Goal: Task Accomplishment & Management: Use online tool/utility

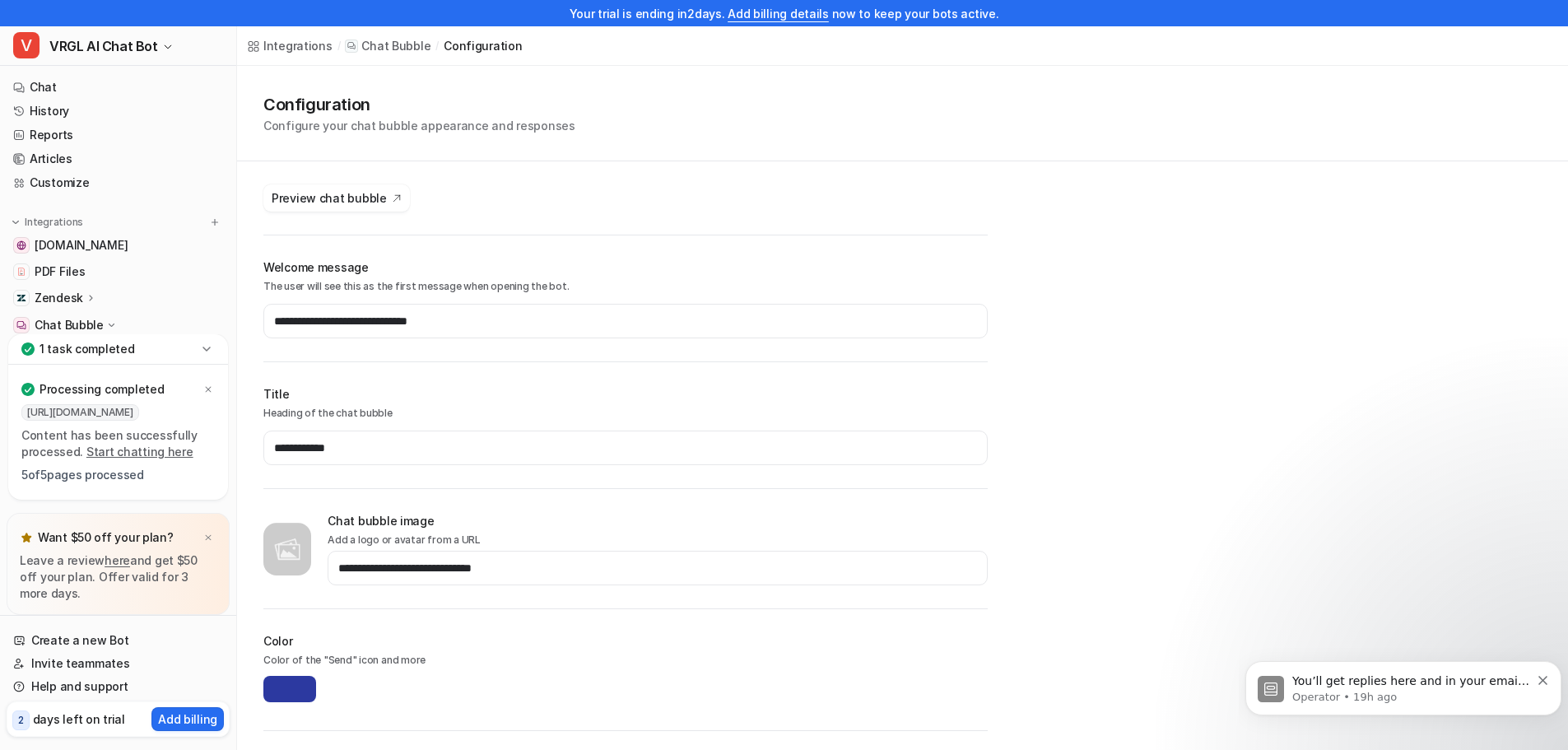
click at [345, 197] on span "Preview chat bubble" at bounding box center [329, 197] width 115 height 17
click at [65, 268] on span "PDF Files" at bounding box center [59, 271] width 51 height 17
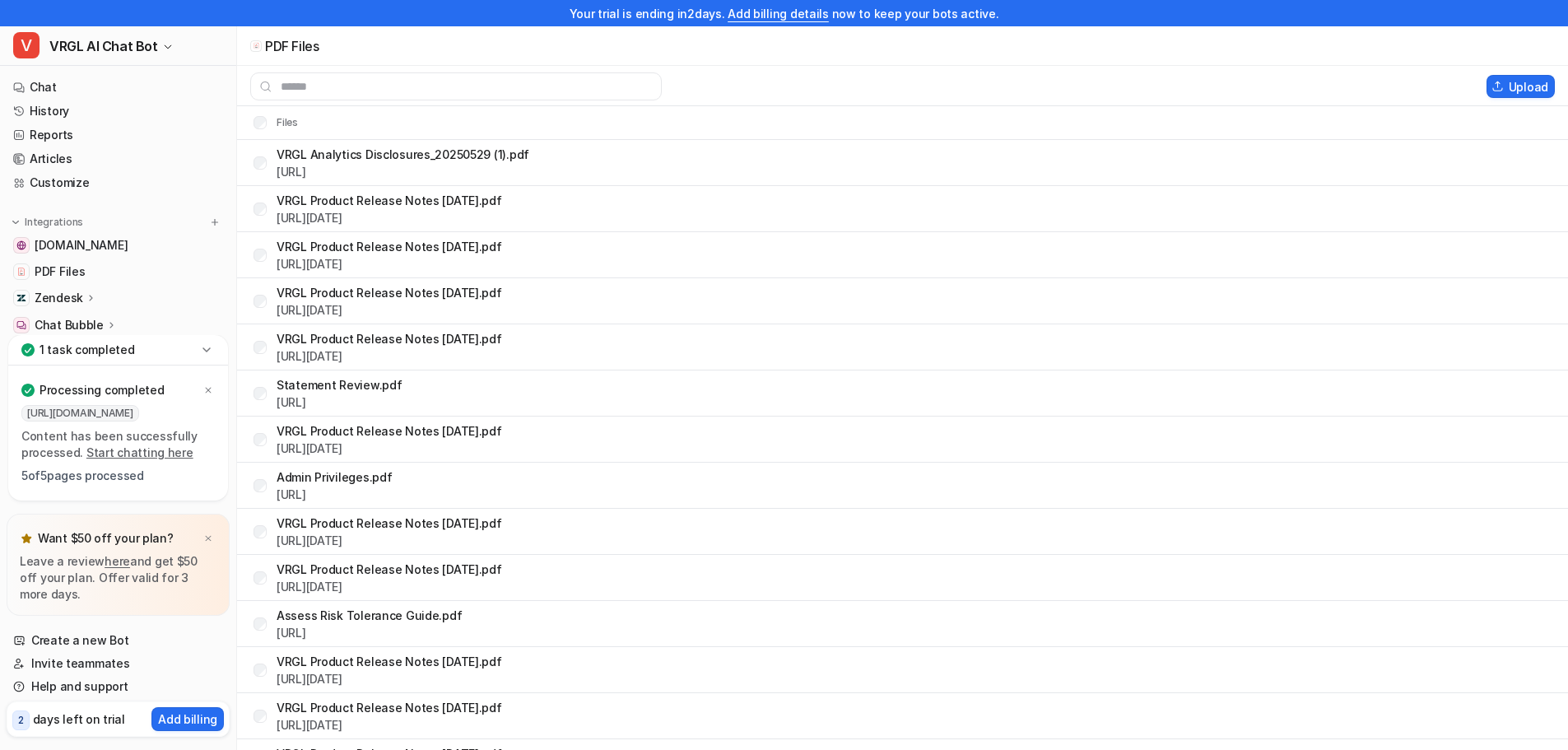
click at [121, 117] on link "History" at bounding box center [118, 111] width 223 height 23
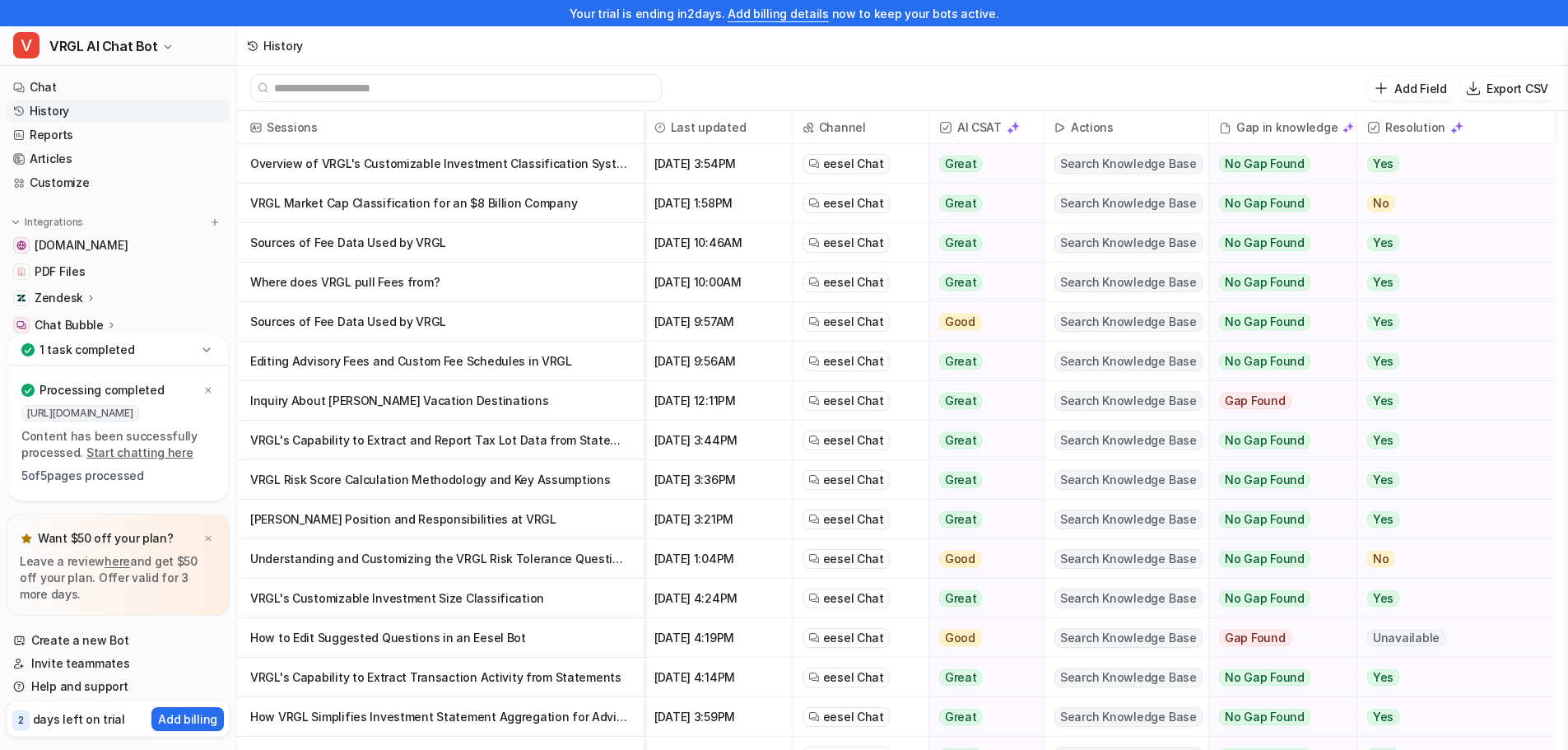
click at [115, 659] on link "Invite teammates" at bounding box center [118, 663] width 223 height 23
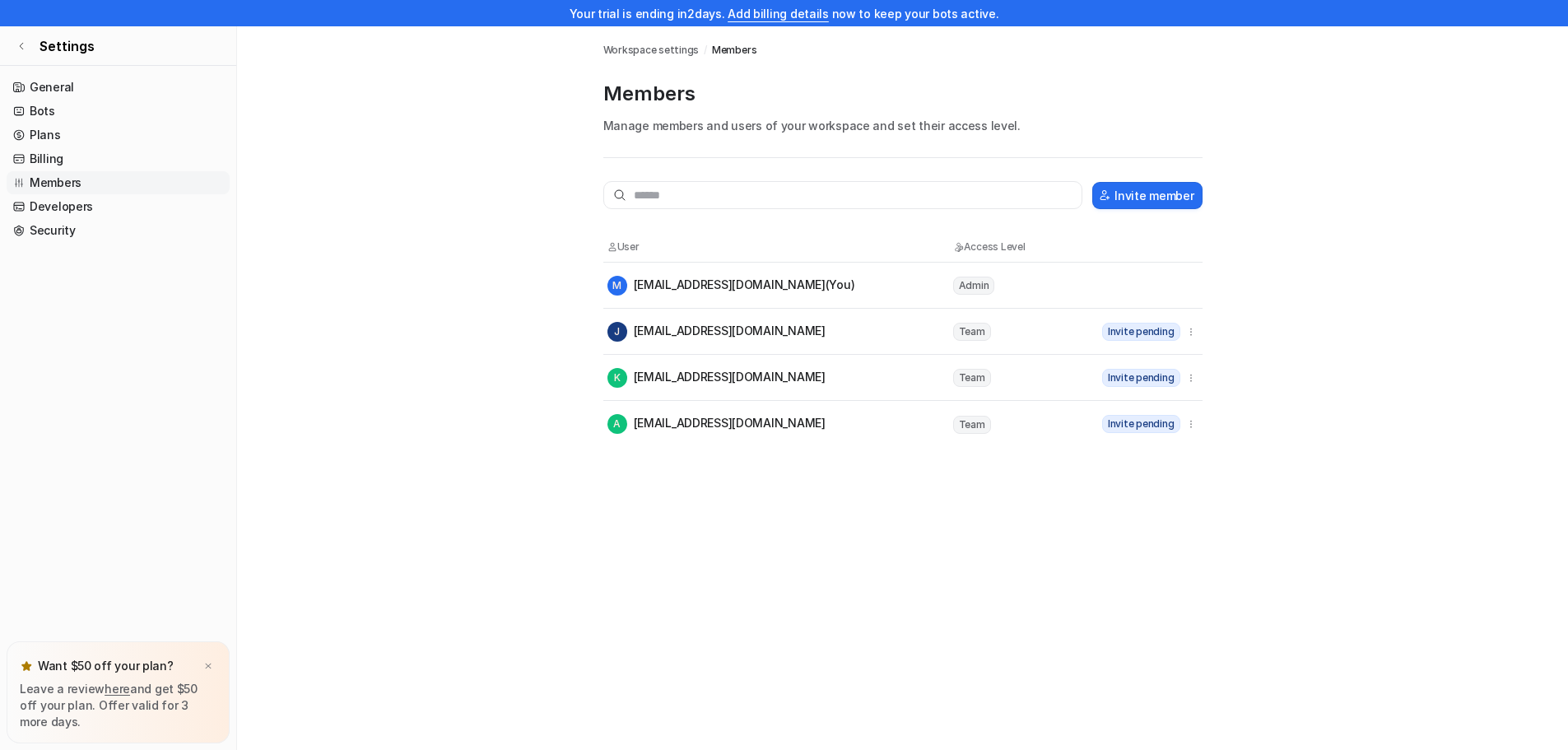
click at [59, 43] on span "Settings" at bounding box center [67, 47] width 56 height 20
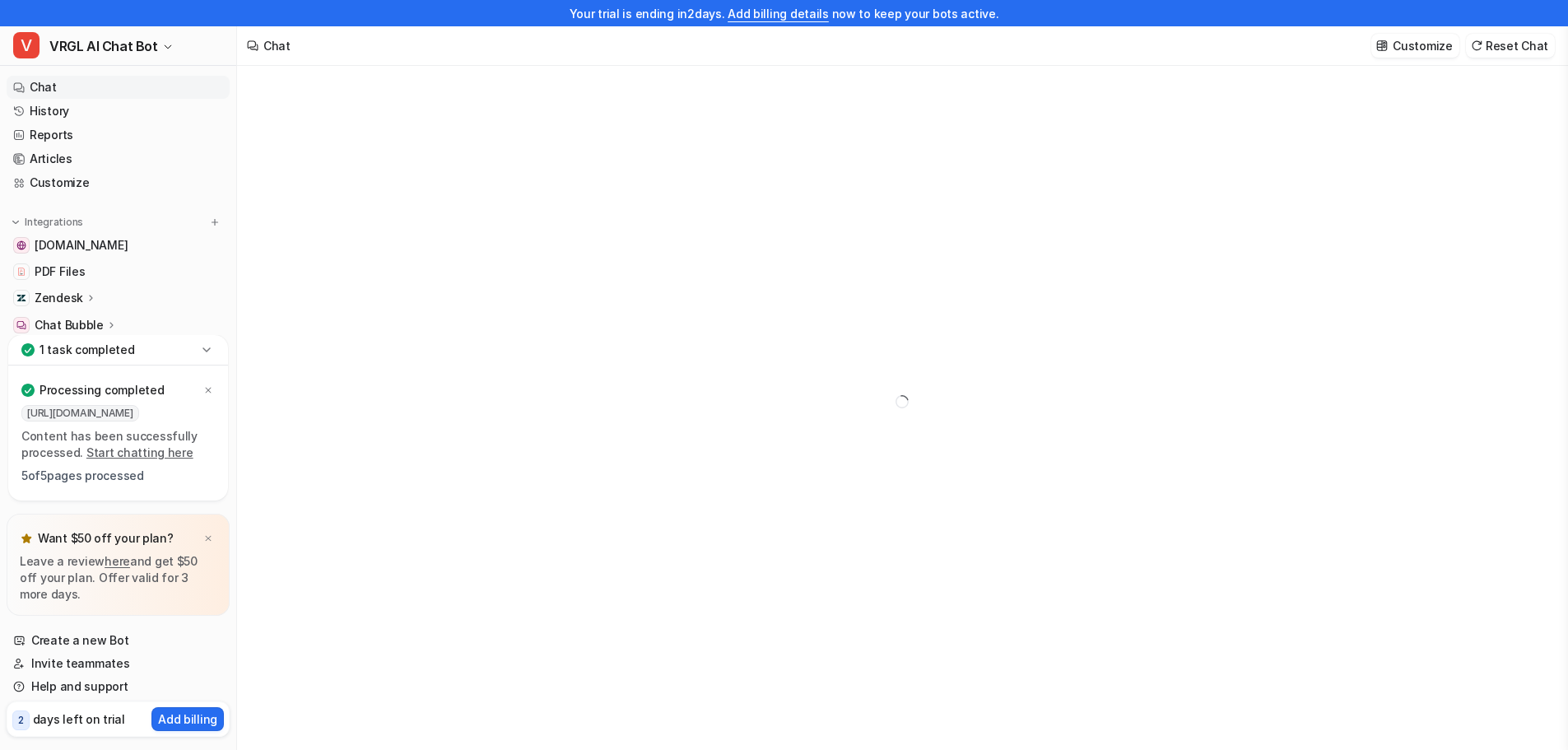
type textarea "**********"
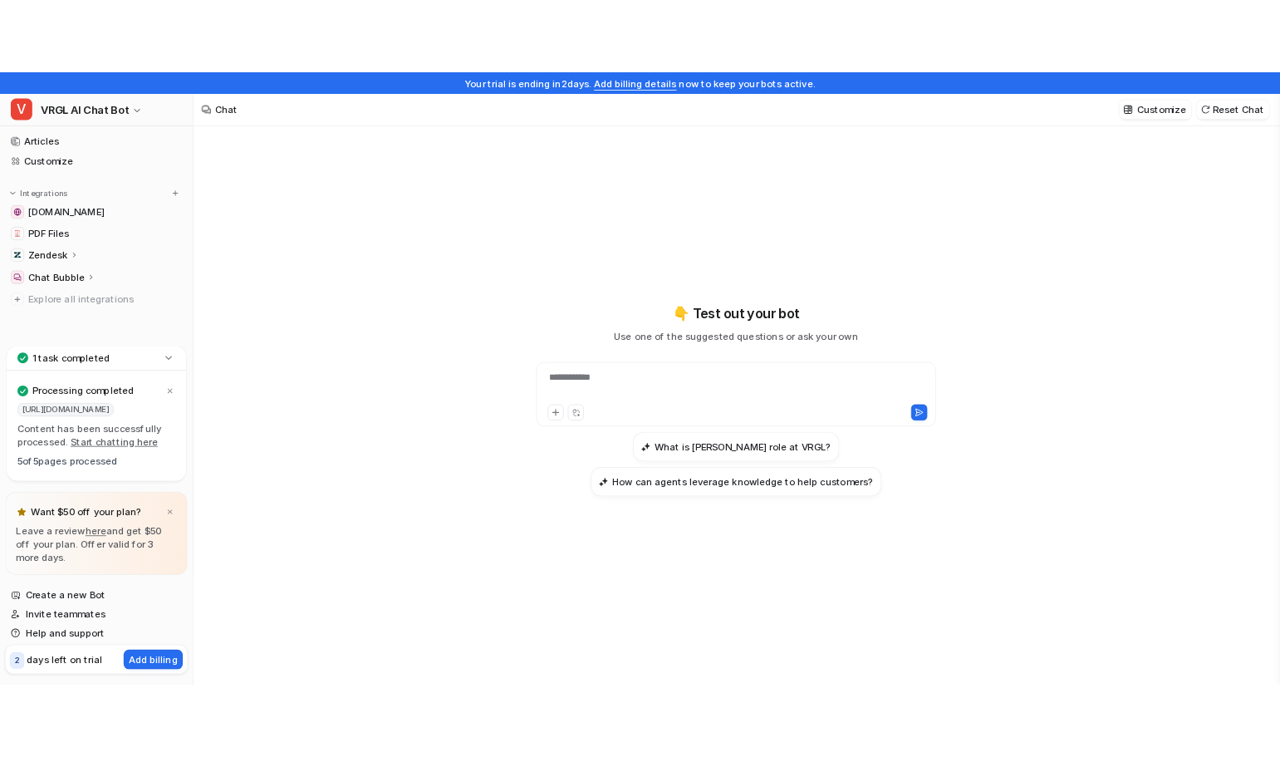
scroll to position [76, 0]
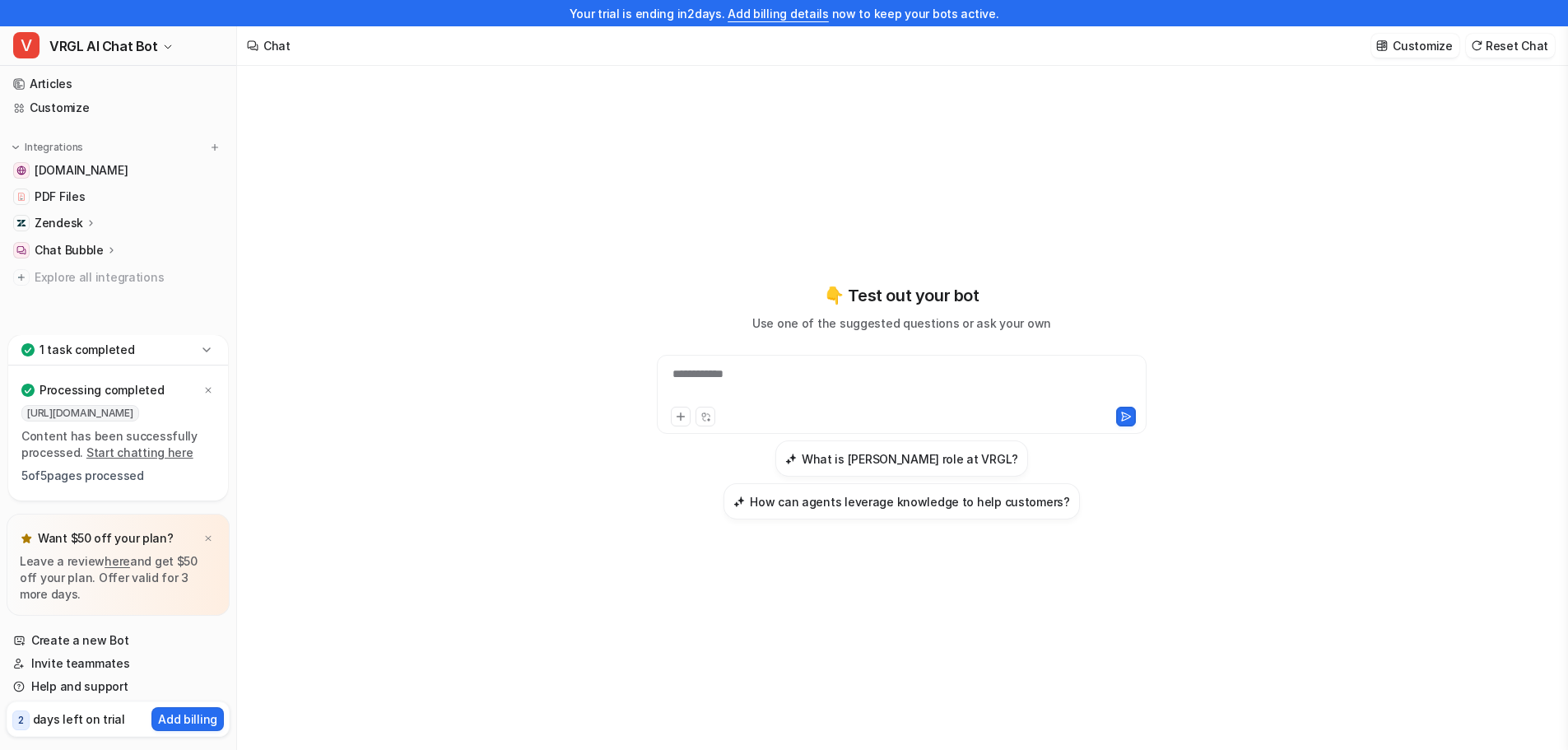
click at [85, 226] on icon at bounding box center [91, 222] width 12 height 12
click at [79, 271] on p "Sources" at bounding box center [70, 270] width 46 height 17
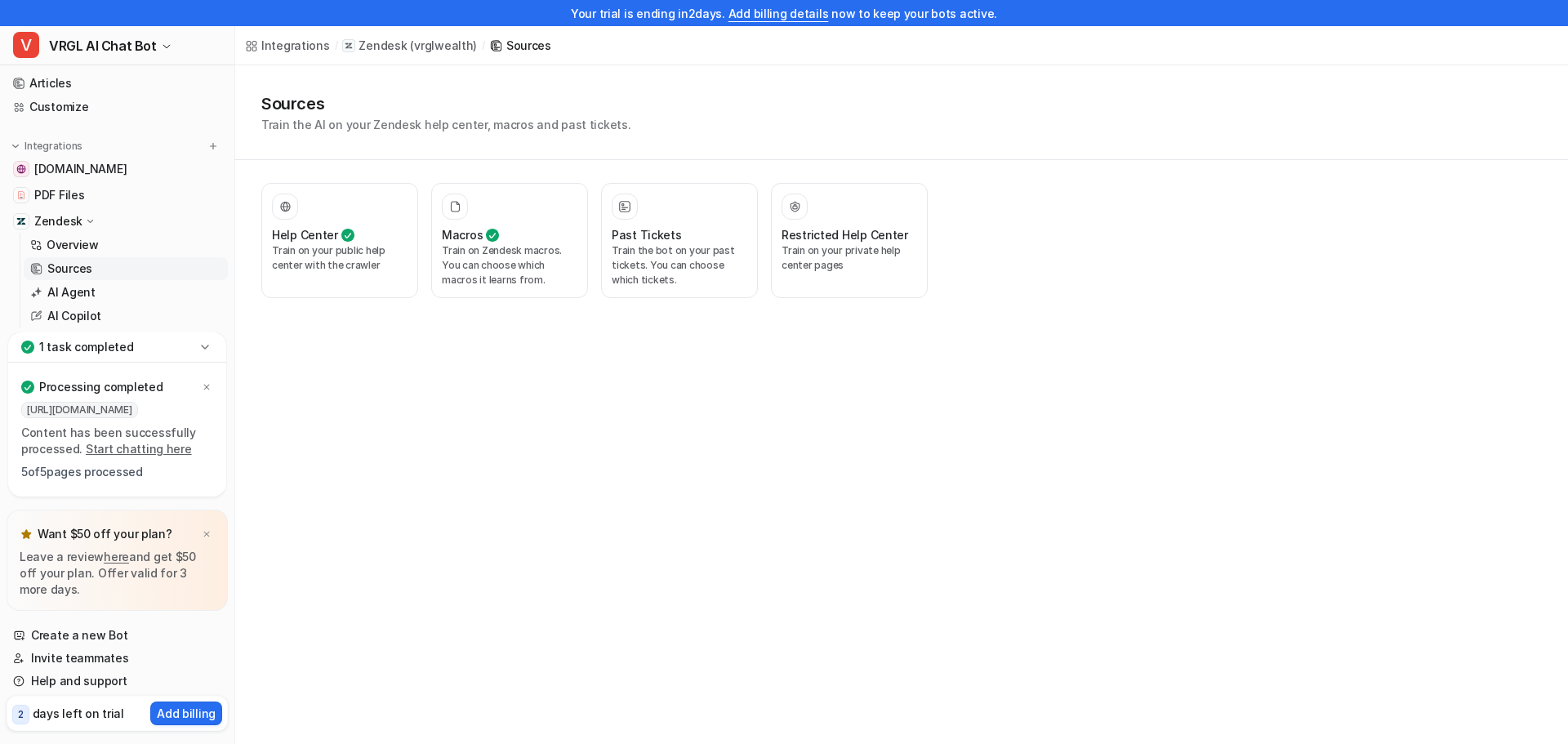
click at [92, 291] on p "AI Agent" at bounding box center [71, 292] width 48 height 17
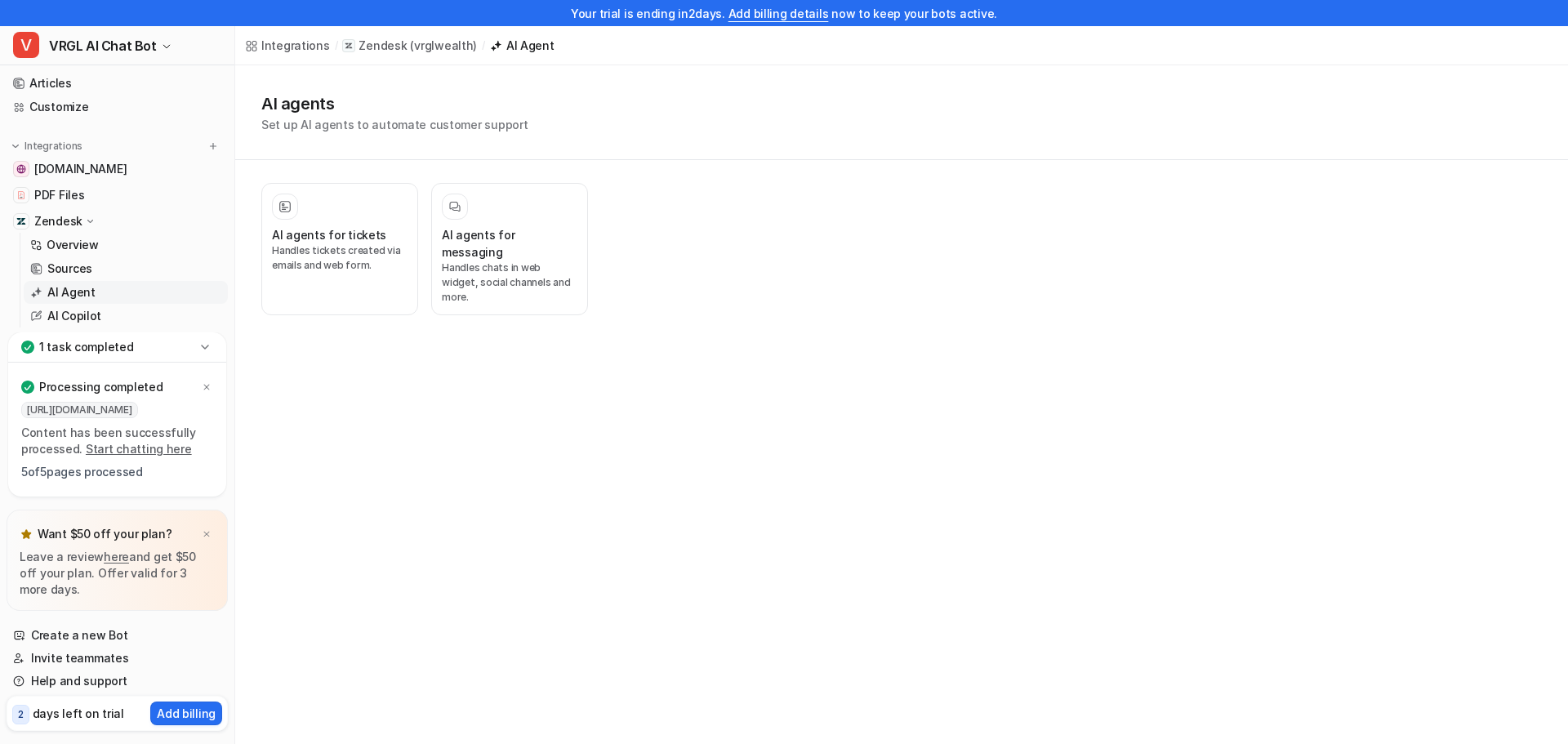
click at [494, 262] on p "Handles chats in web widget, social channels and more." at bounding box center [509, 282] width 136 height 44
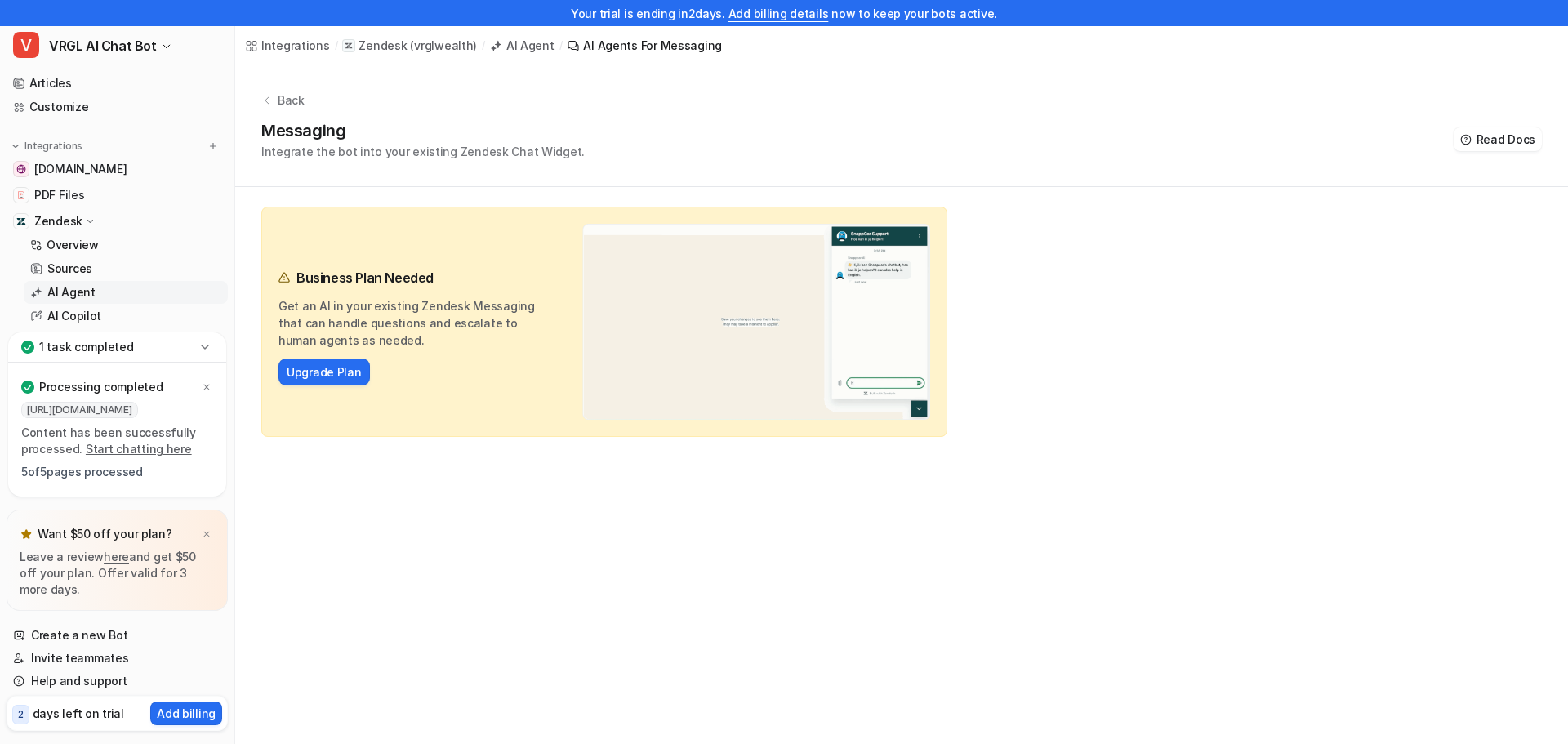
click at [142, 315] on link "AI Copilot" at bounding box center [126, 315] width 204 height 23
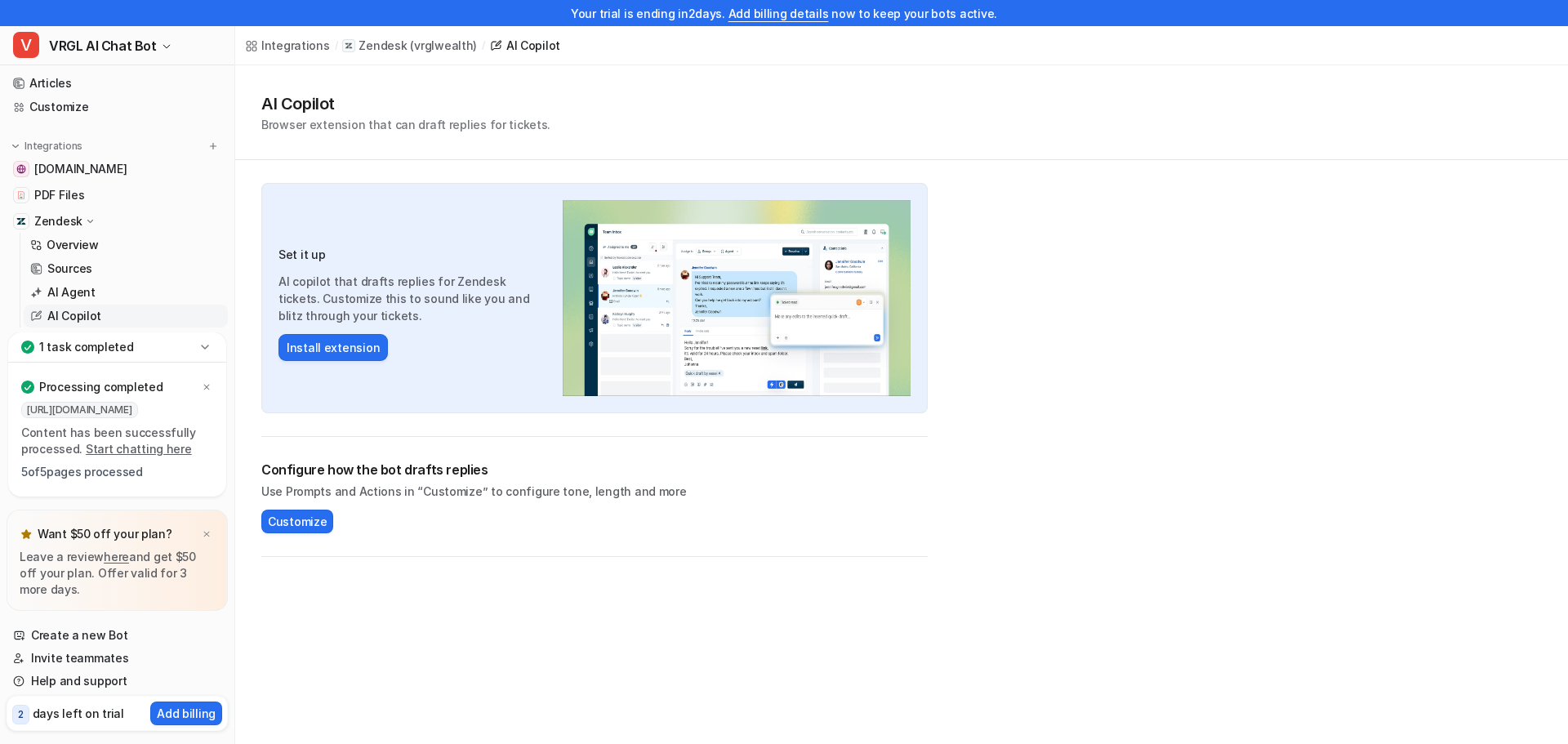
click at [316, 349] on button "Install extension" at bounding box center [332, 347] width 109 height 27
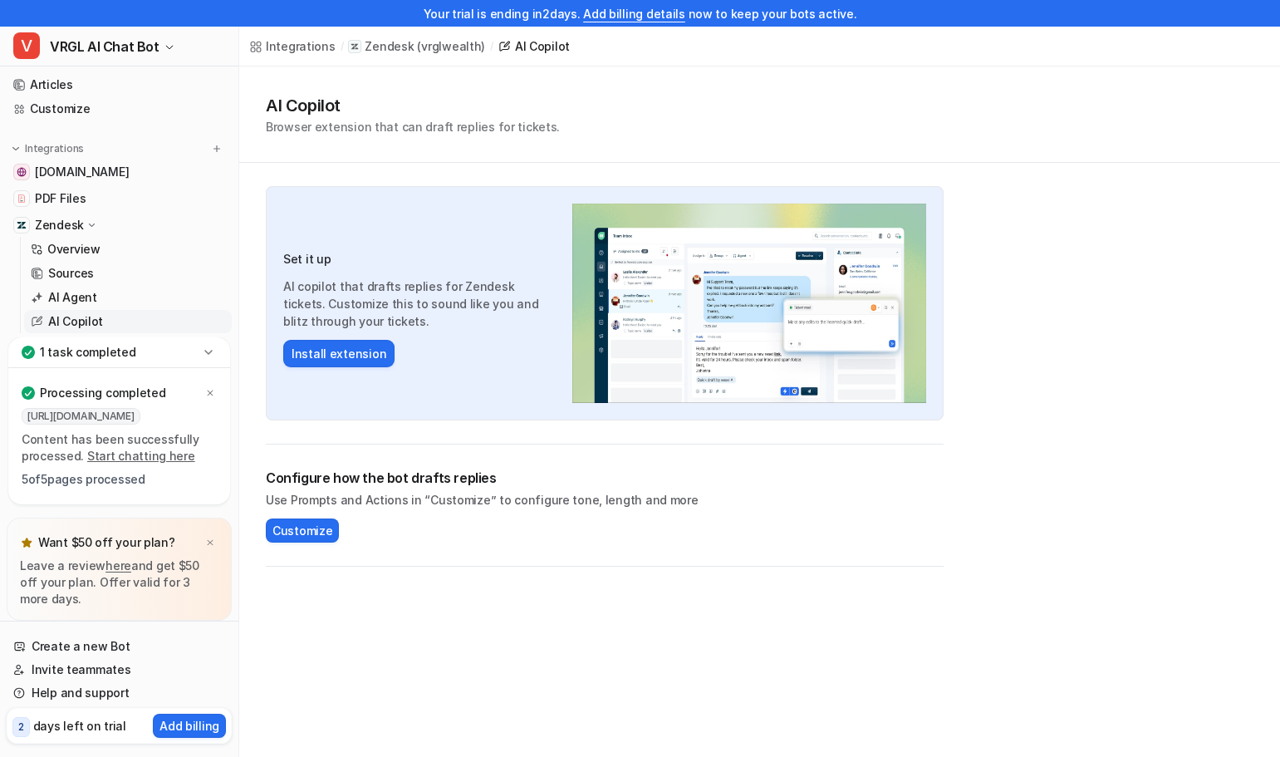
click at [73, 103] on link "Customize" at bounding box center [119, 108] width 225 height 23
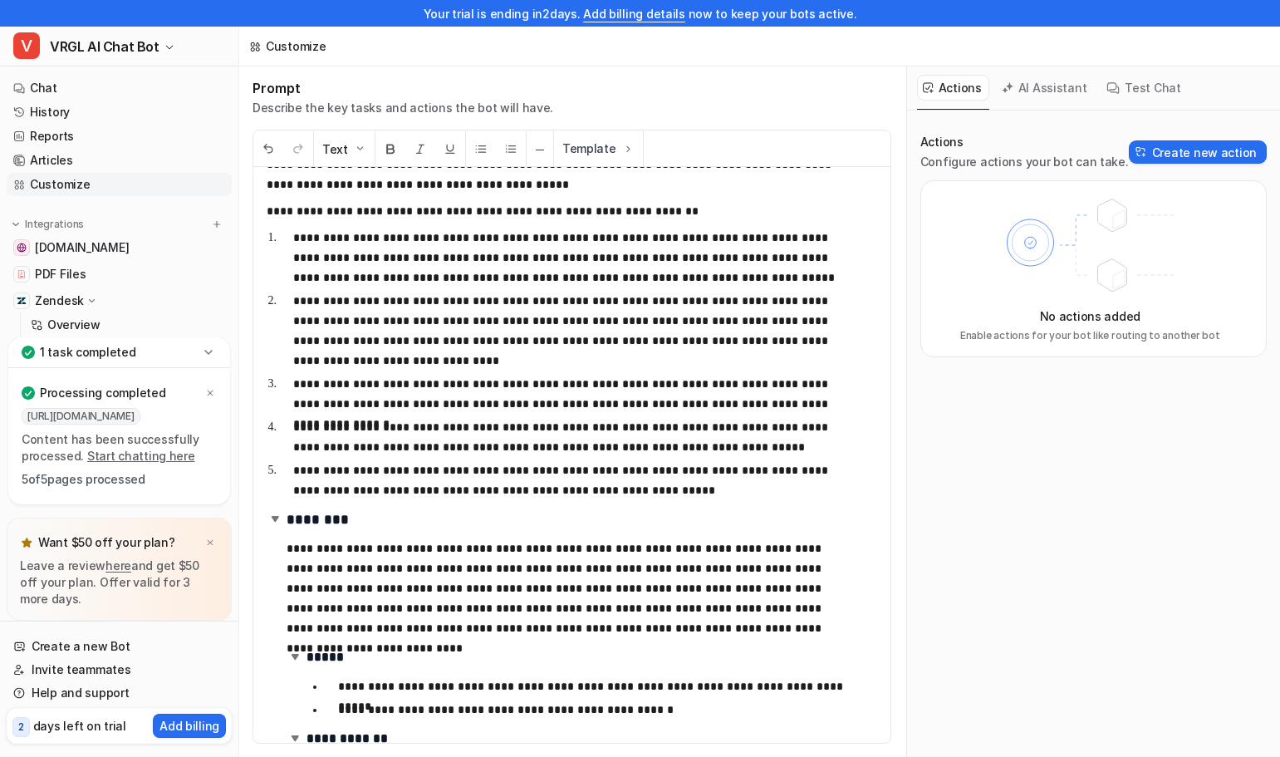
scroll to position [320, 0]
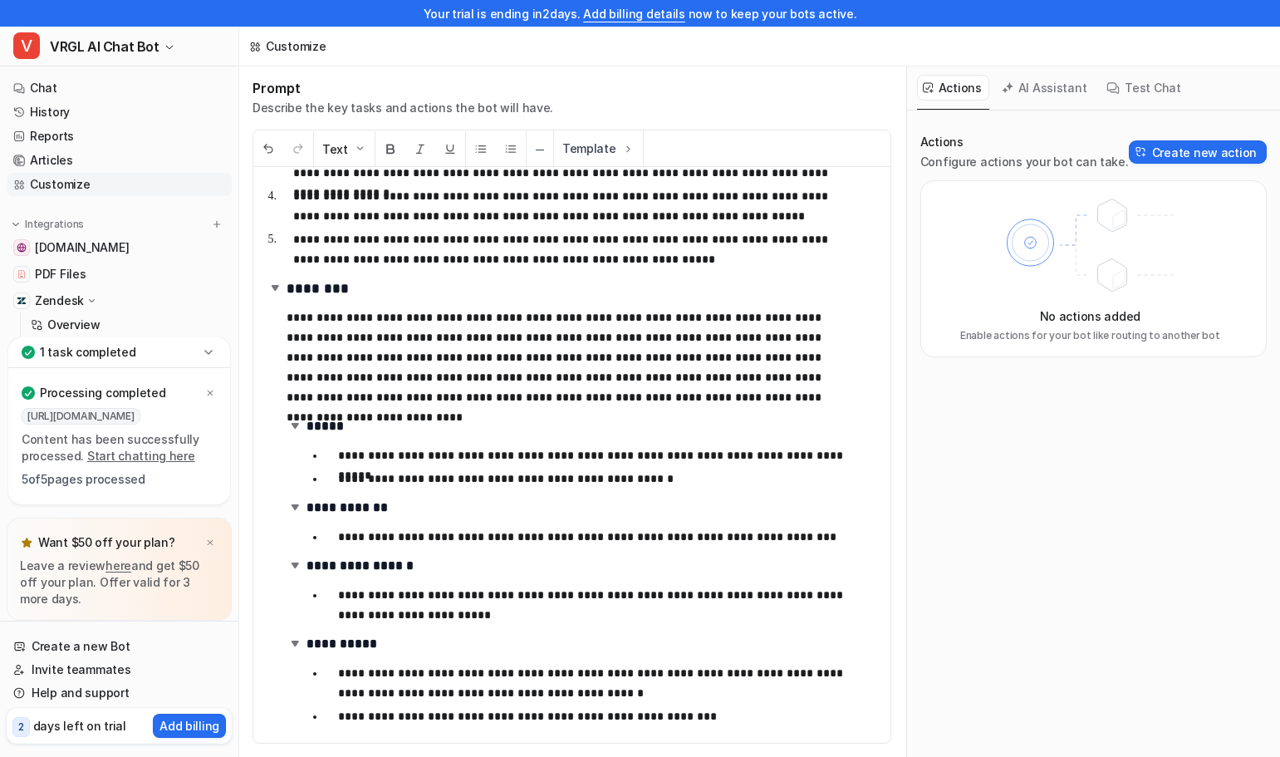
click at [340, 537] on p "**********" at bounding box center [595, 537] width 514 height 20
click at [719, 536] on p "**********" at bounding box center [595, 537] width 514 height 20
click at [807, 538] on p "**********" at bounding box center [595, 537] width 514 height 20
click at [821, 538] on p "**********" at bounding box center [595, 537] width 514 height 20
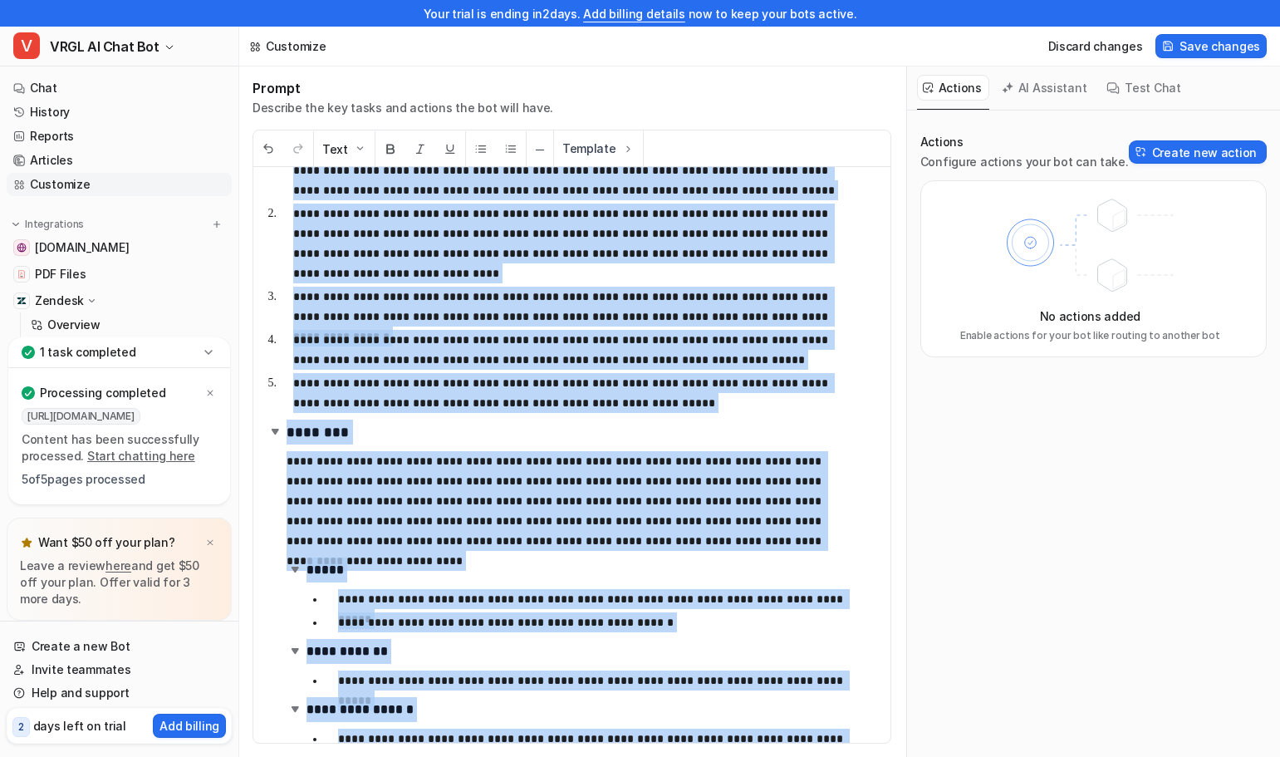
scroll to position [0, 0]
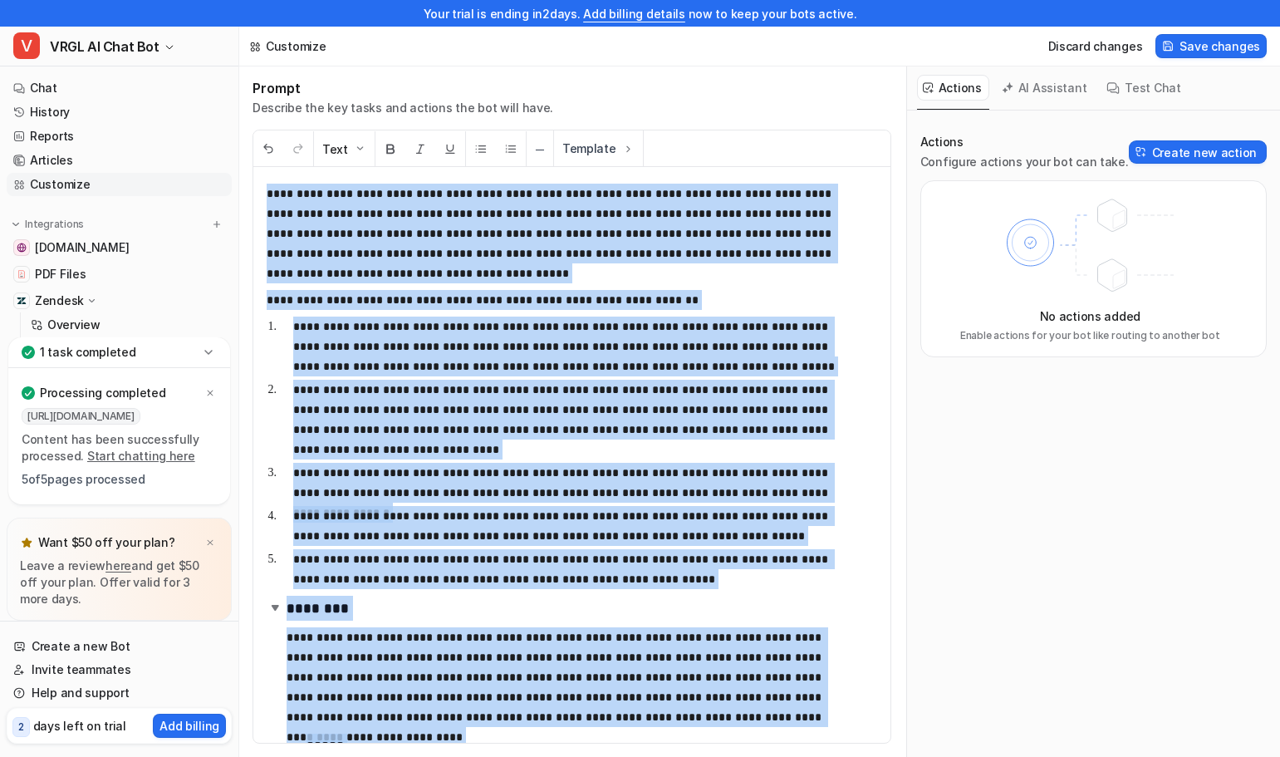
drag, startPoint x: 692, startPoint y: 720, endPoint x: 221, endPoint y: 101, distance: 777.7
click at [221, 101] on div "Your trial is ending in 2 days. Add billing details now to keep your bots activ…" at bounding box center [640, 378] width 1280 height 757
copy div "**********"
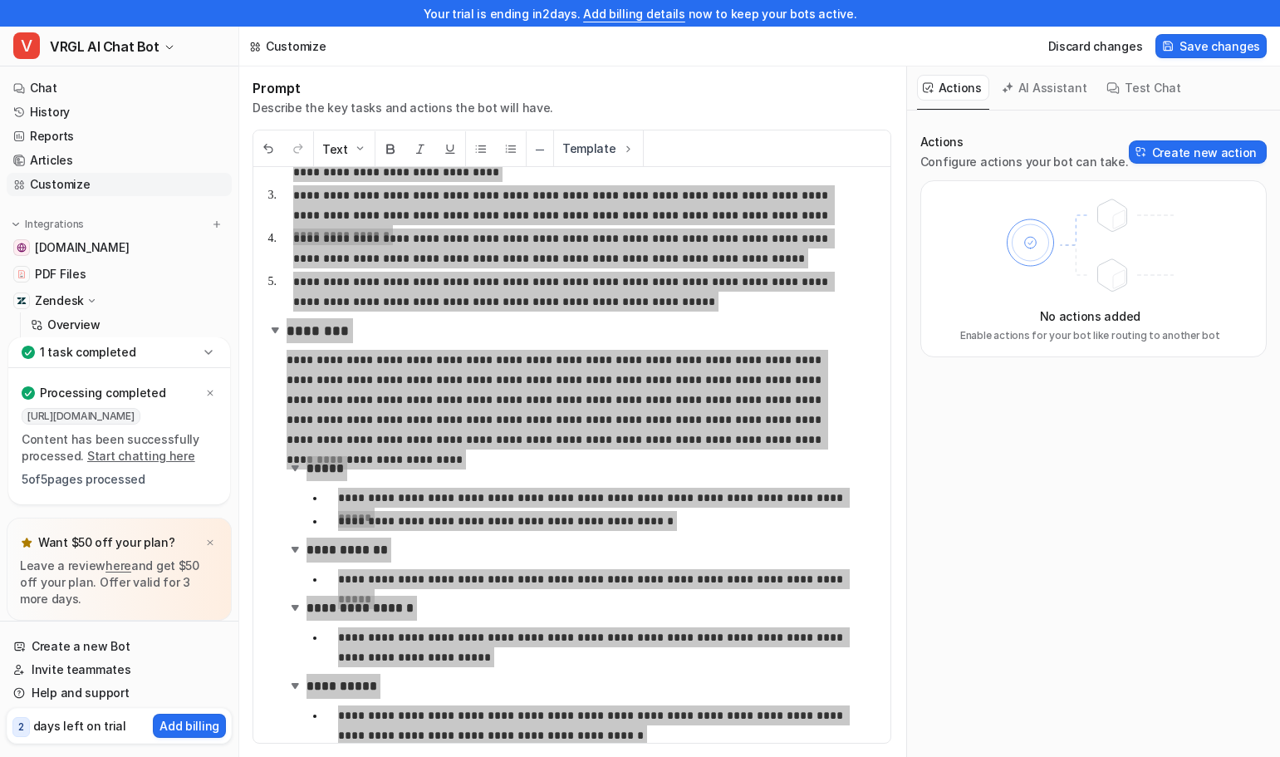
scroll to position [320, 0]
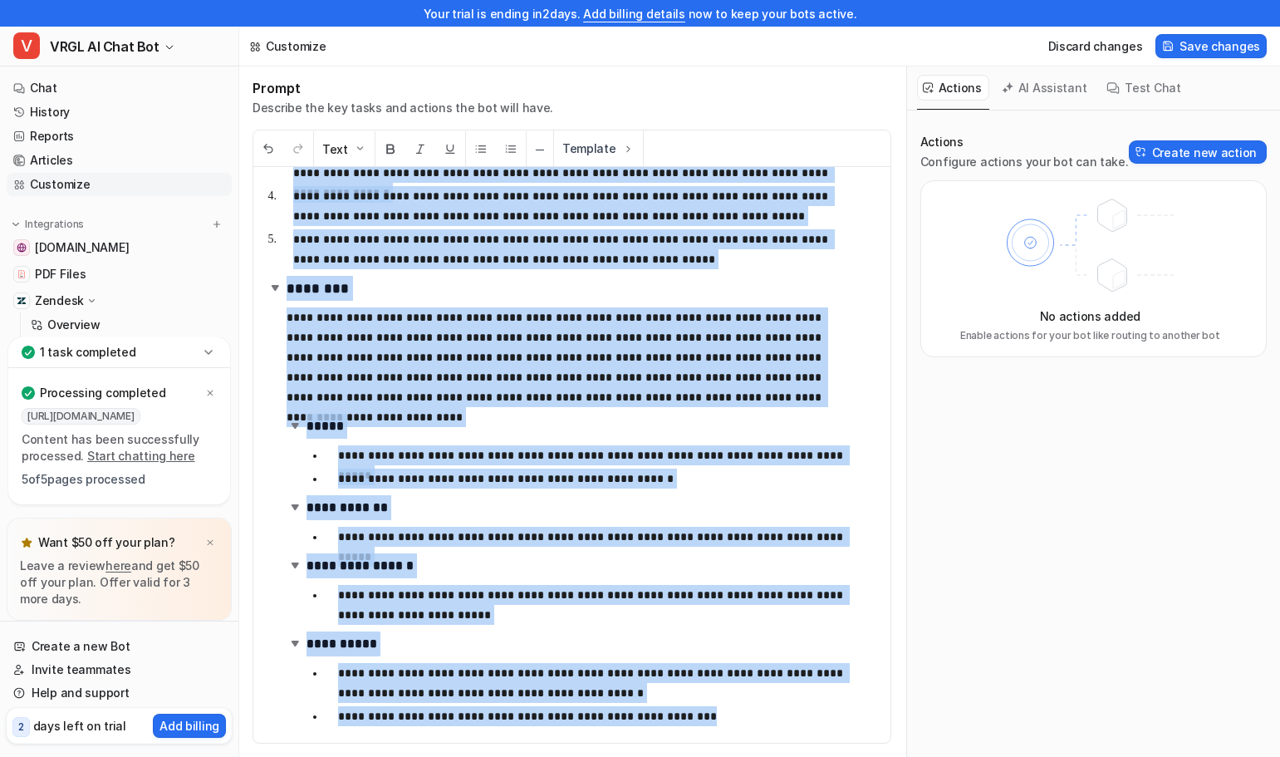
click at [758, 536] on p "**********" at bounding box center [595, 537] width 514 height 20
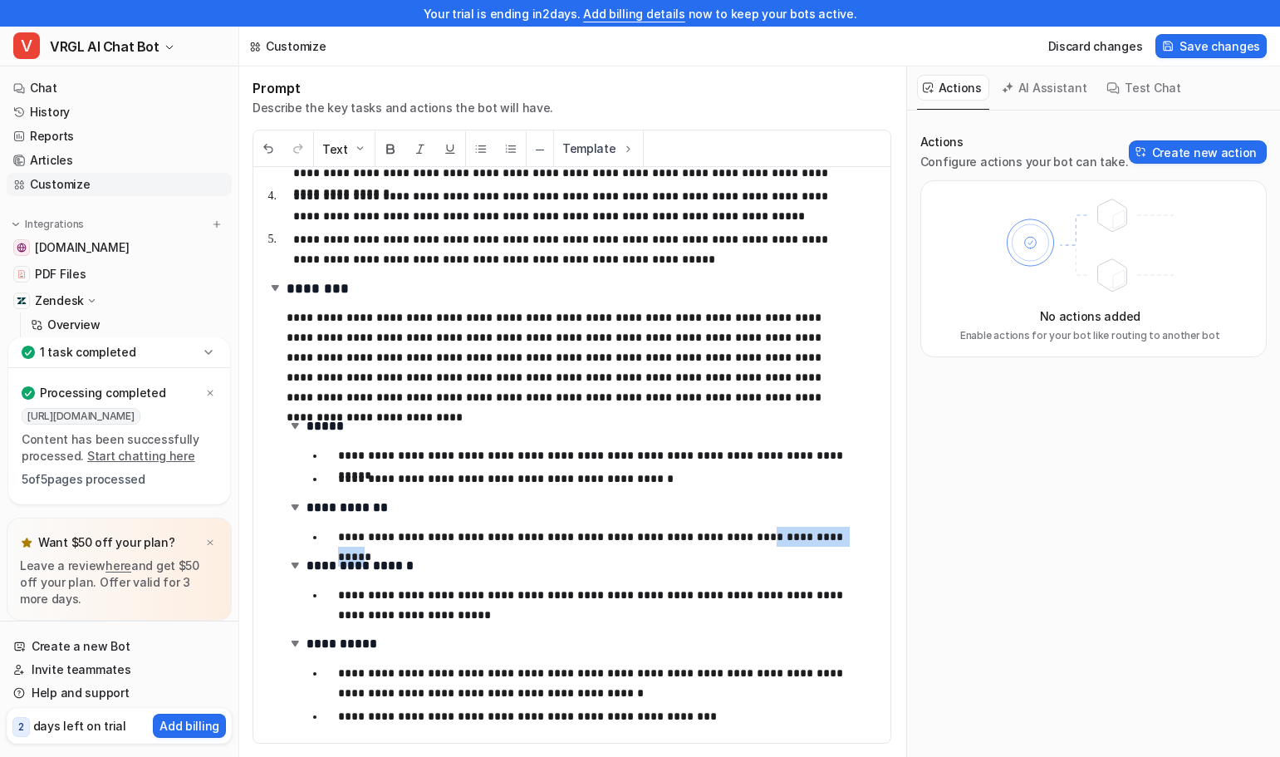
drag, startPoint x: 804, startPoint y: 538, endPoint x: 721, endPoint y: 537, distance: 83.1
click at [721, 537] on p "**********" at bounding box center [595, 537] width 514 height 20
click at [1226, 47] on span "Save changes" at bounding box center [1220, 45] width 81 height 17
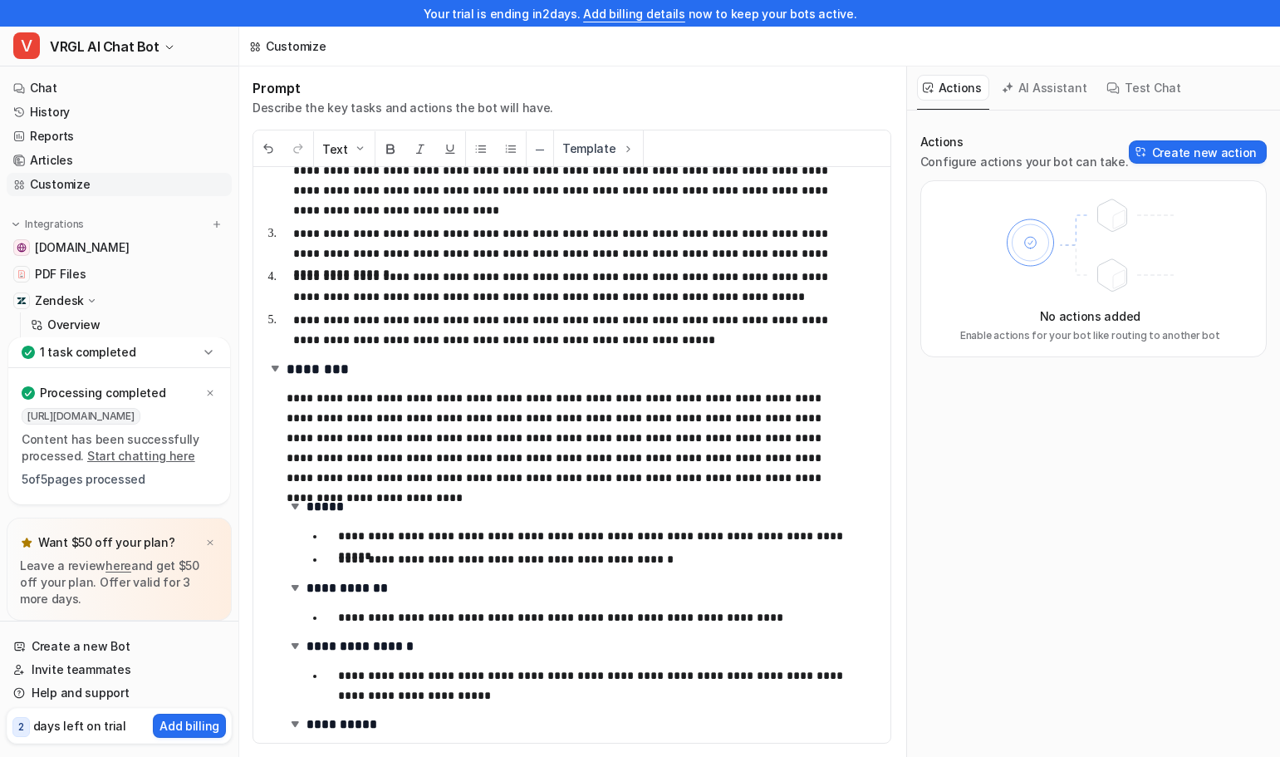
scroll to position [0, 0]
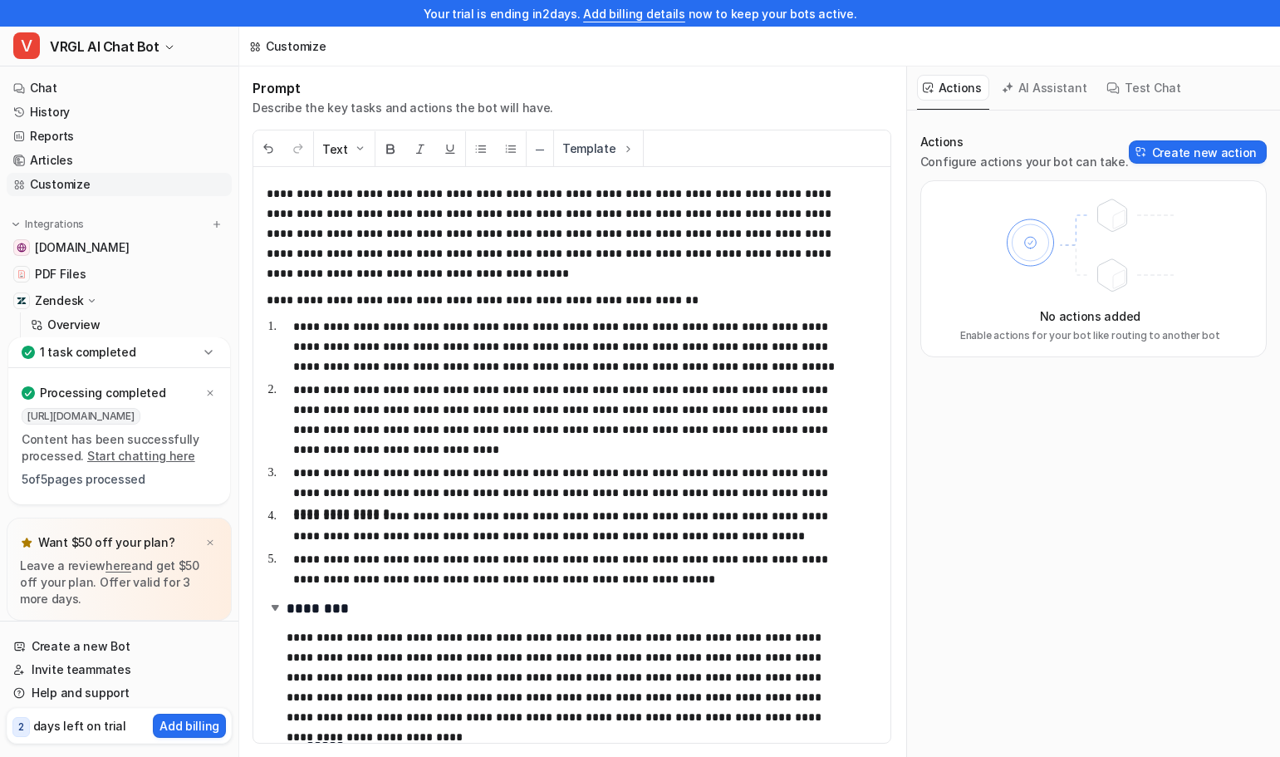
click at [89, 86] on link "Chat" at bounding box center [119, 87] width 225 height 23
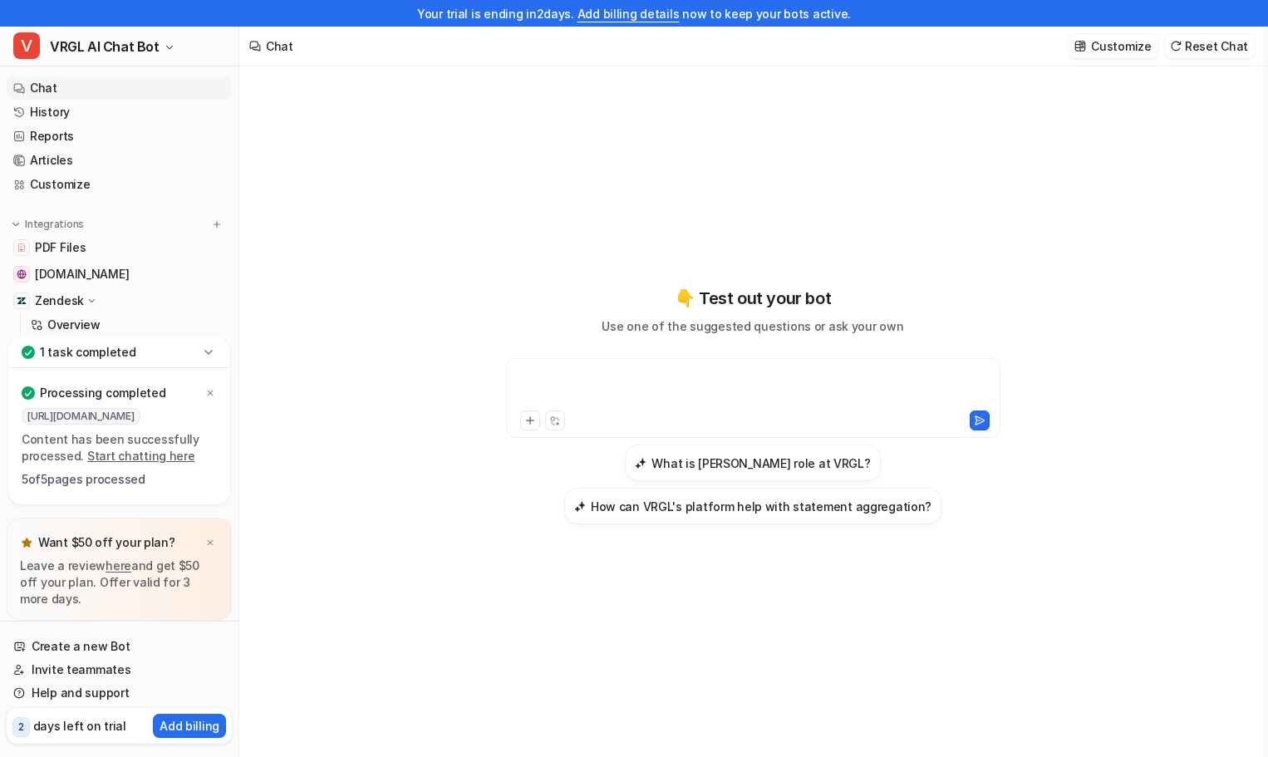
click at [607, 380] on div at bounding box center [753, 388] width 486 height 38
click at [63, 184] on link "Customize" at bounding box center [119, 184] width 225 height 23
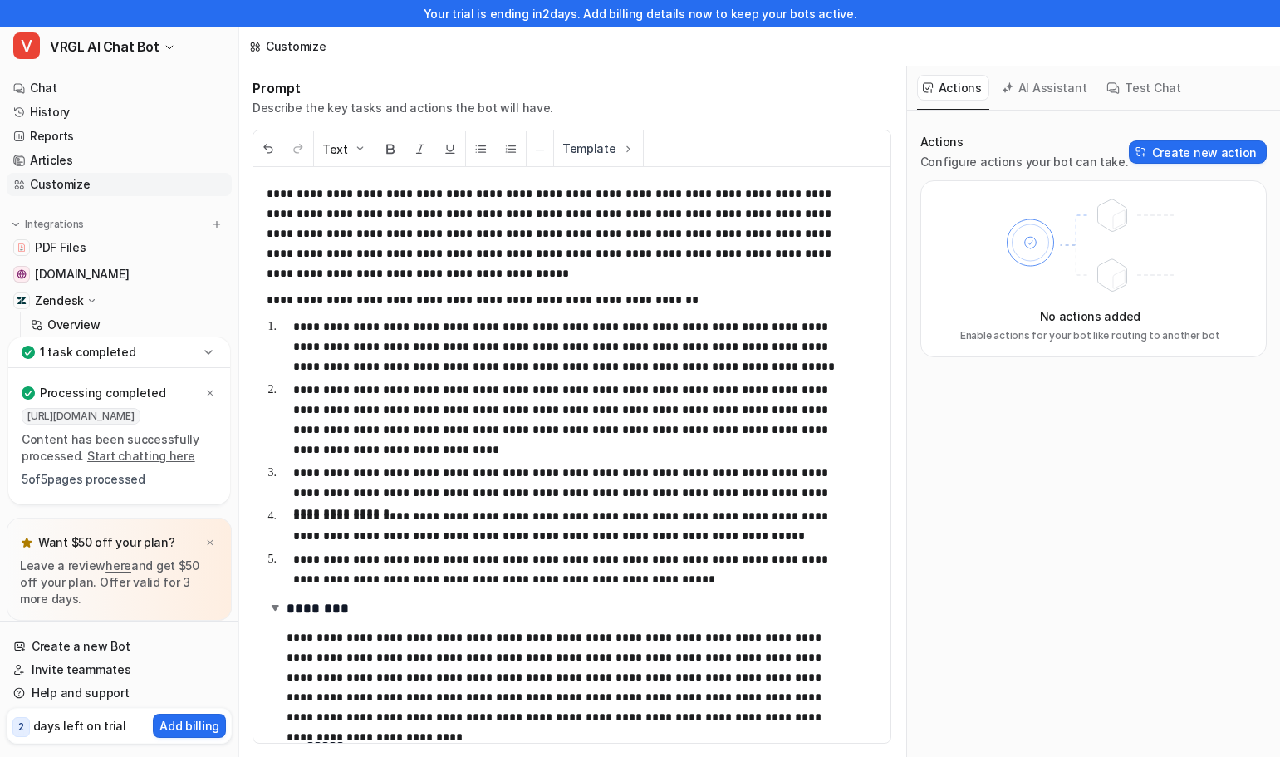
click at [1039, 85] on button "AI Assistant" at bounding box center [1045, 88] width 99 height 26
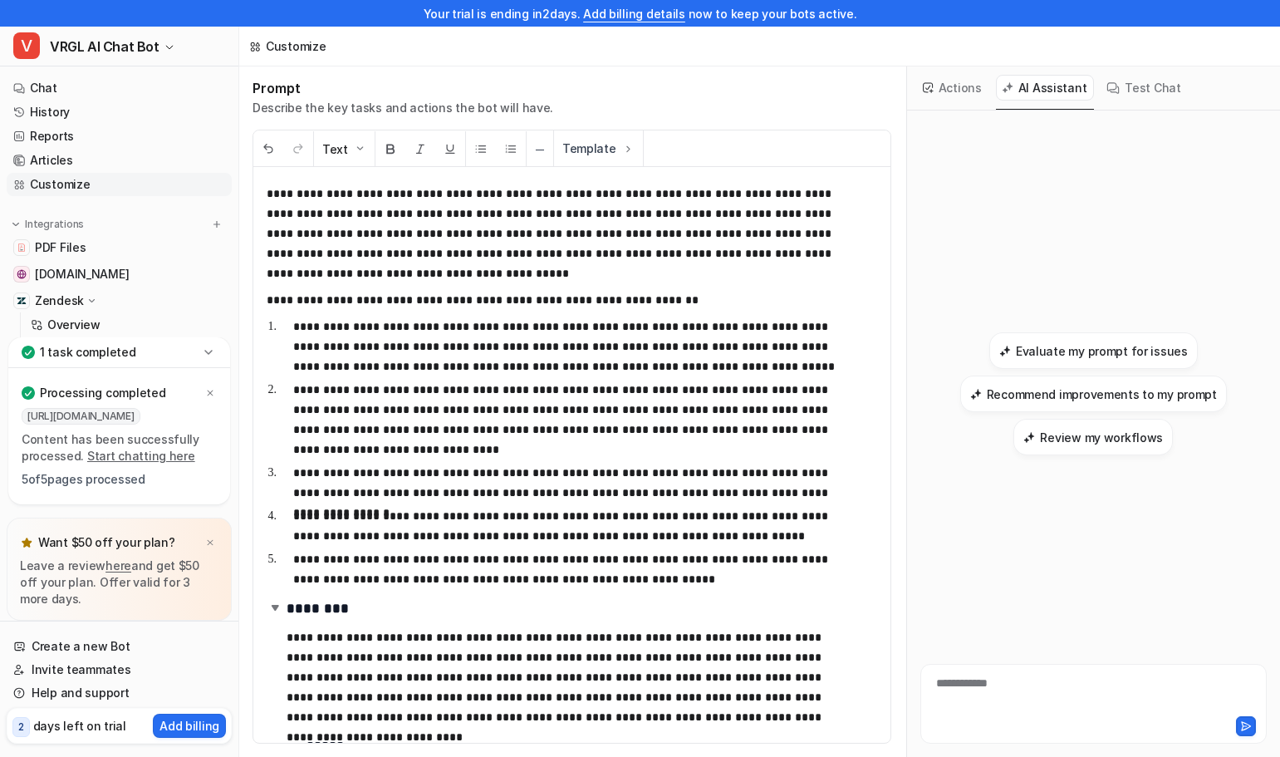
click at [1067, 354] on h3 "Evaluate my prompt for issues" at bounding box center [1102, 350] width 172 height 17
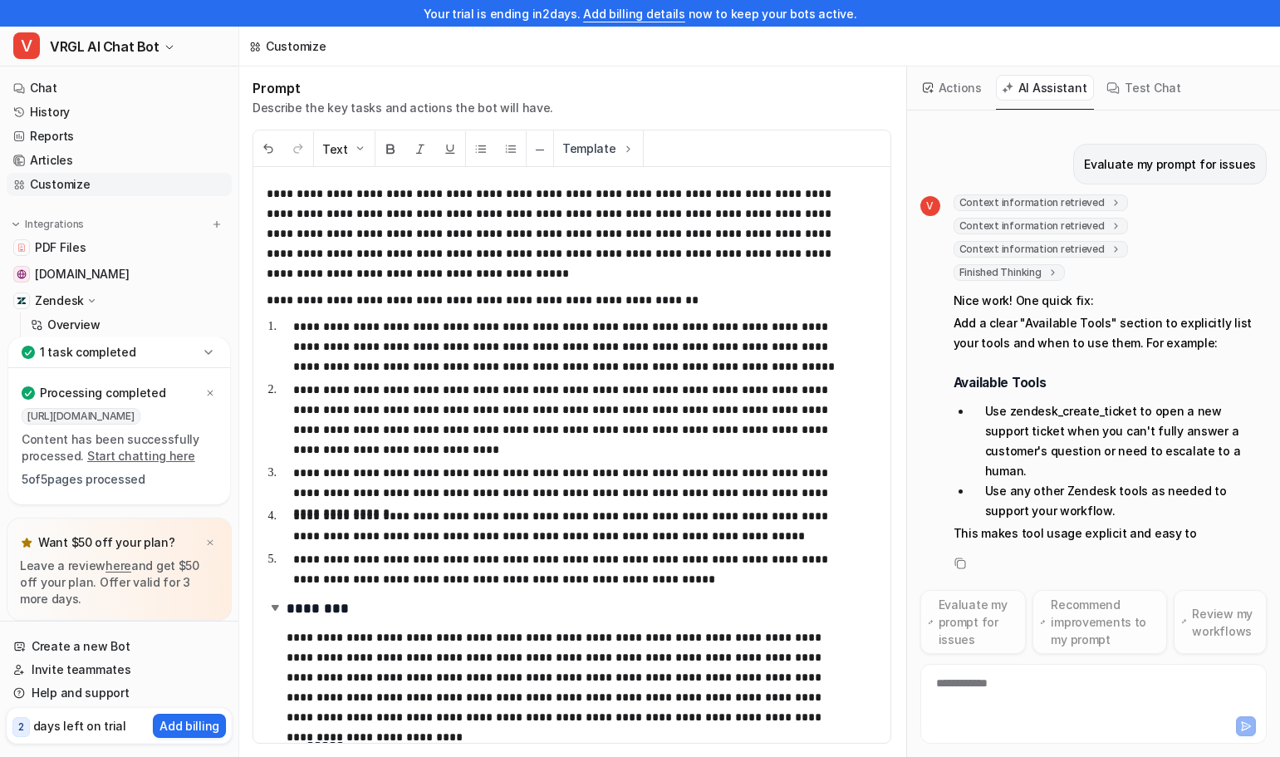
scroll to position [23, 0]
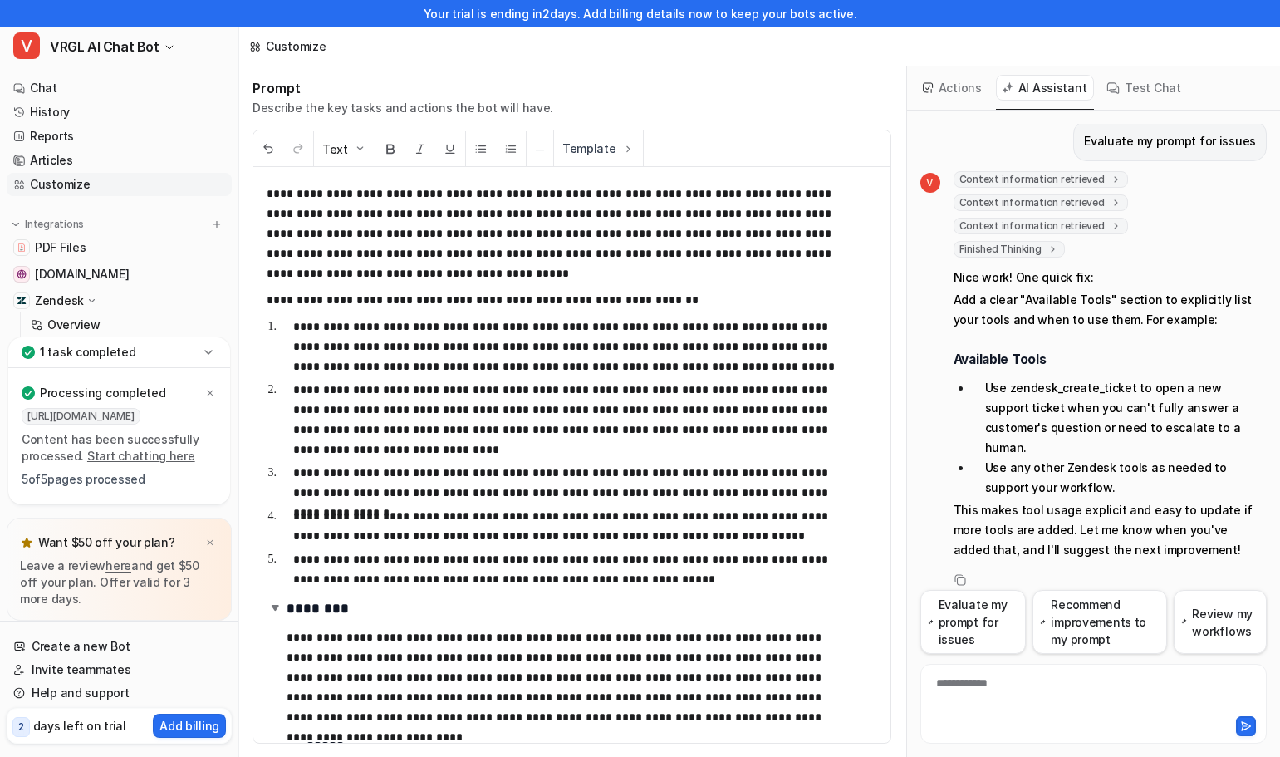
click at [956, 85] on button "Actions" at bounding box center [953, 88] width 72 height 26
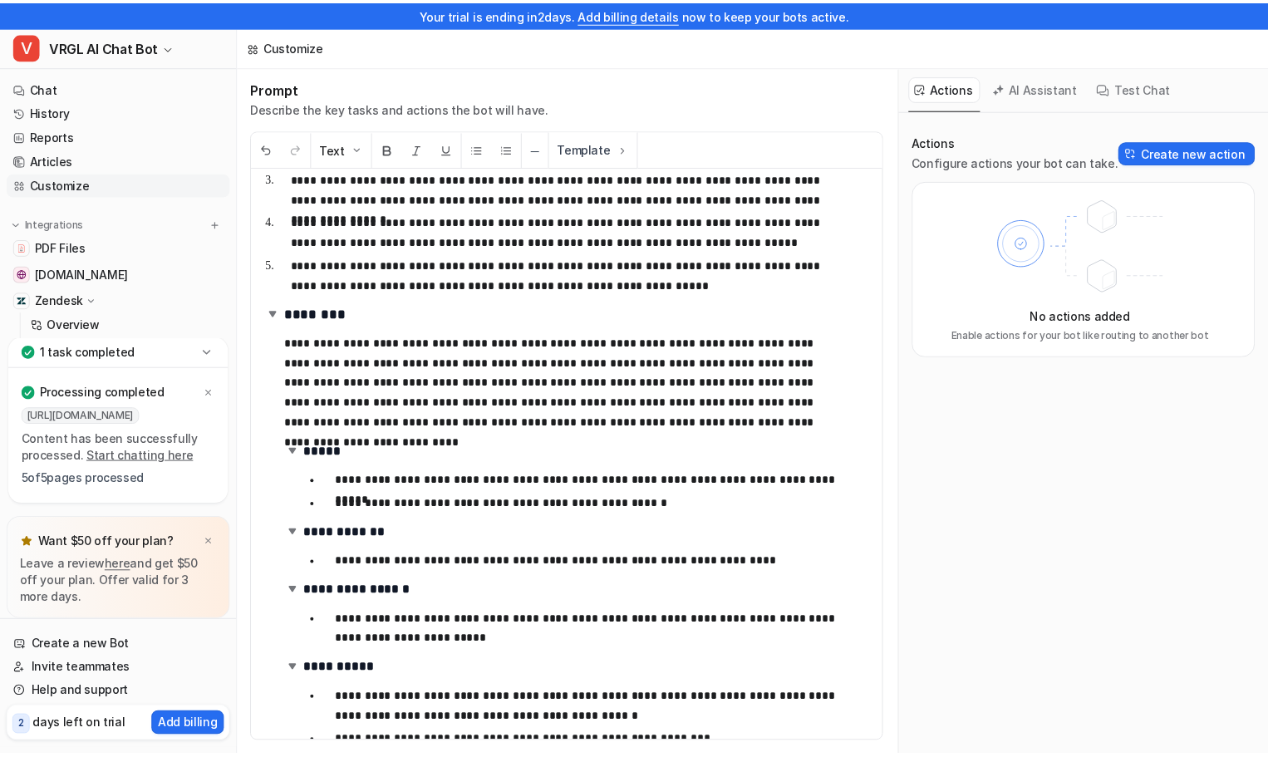
scroll to position [320, 0]
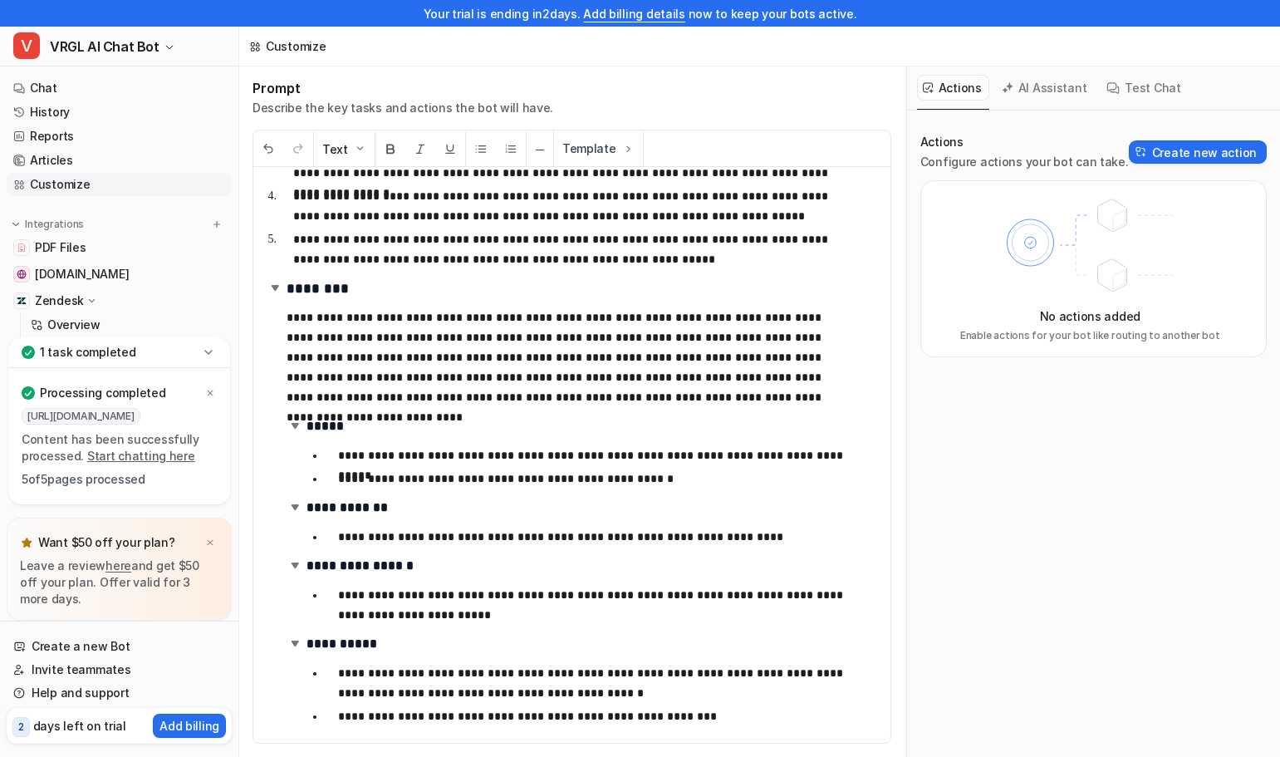
click at [69, 86] on link "Chat" at bounding box center [119, 87] width 225 height 23
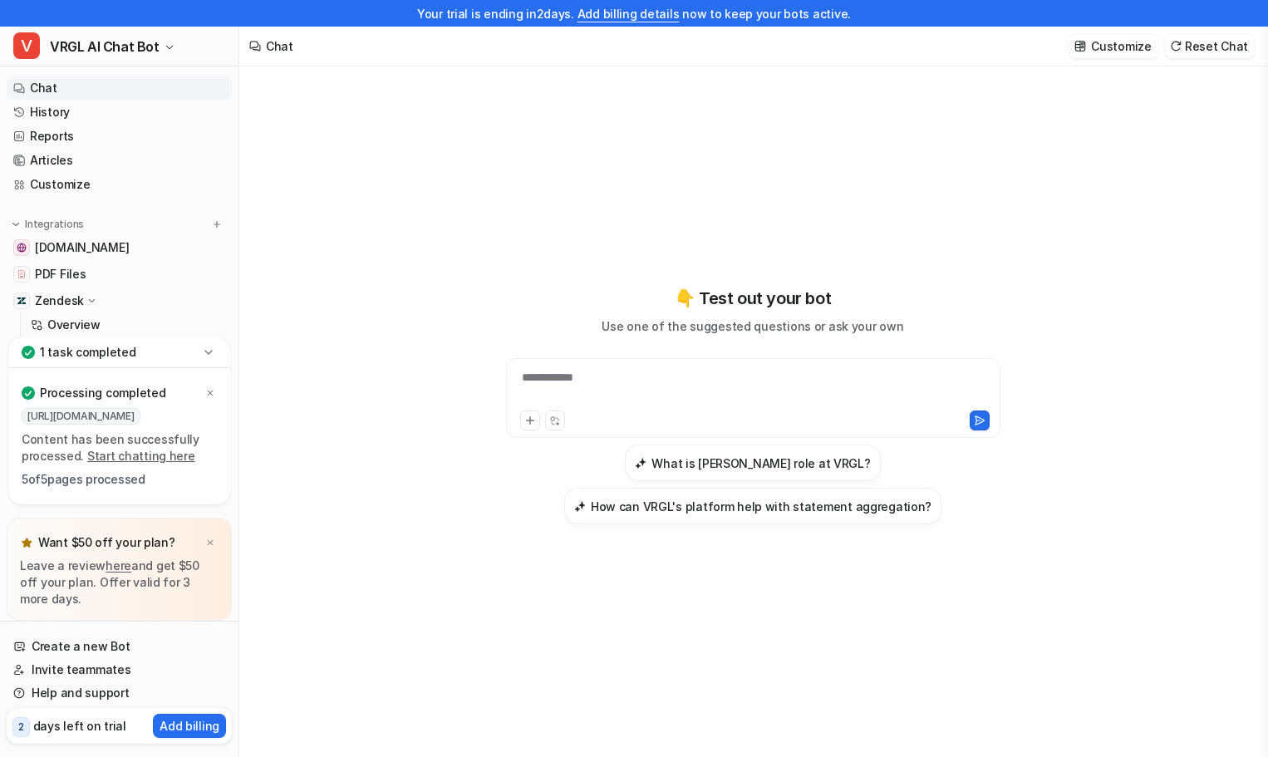
click at [71, 117] on link "History" at bounding box center [119, 112] width 225 height 23
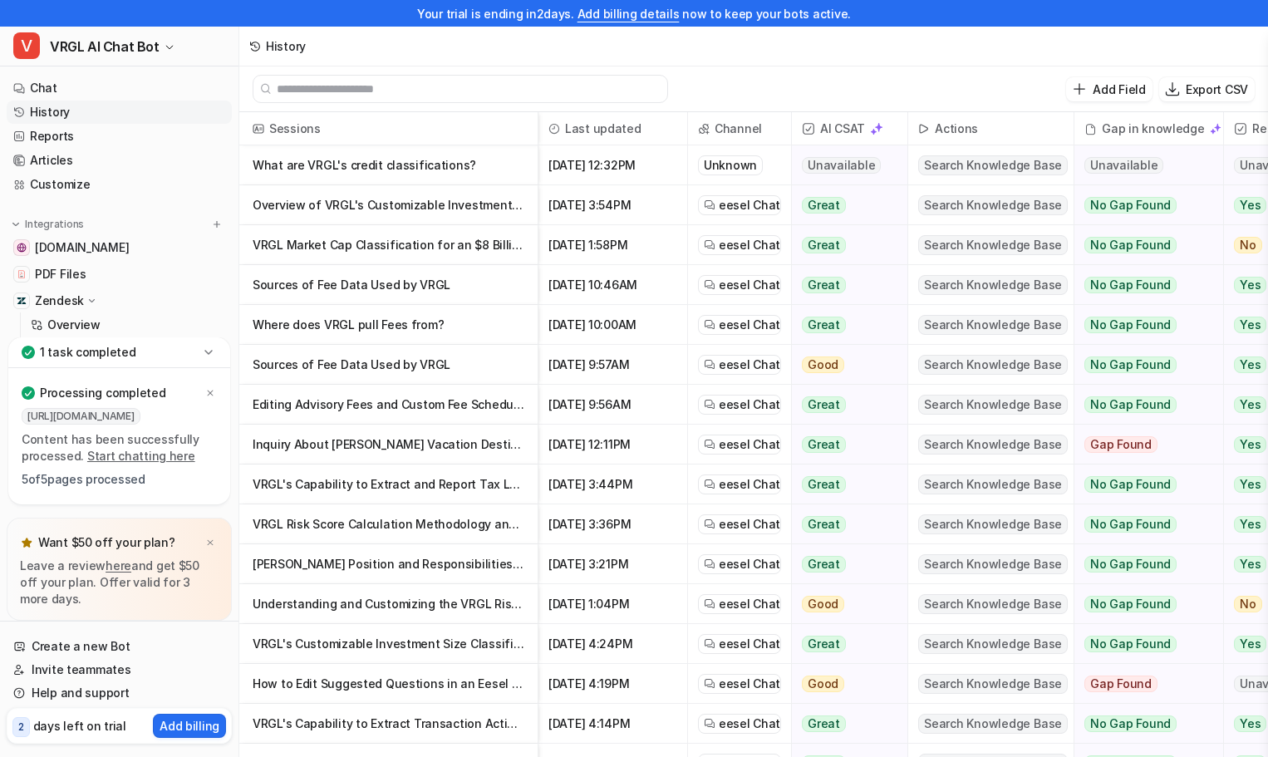
click at [461, 164] on p "What are VRGL's credit classifications?" at bounding box center [389, 165] width 272 height 40
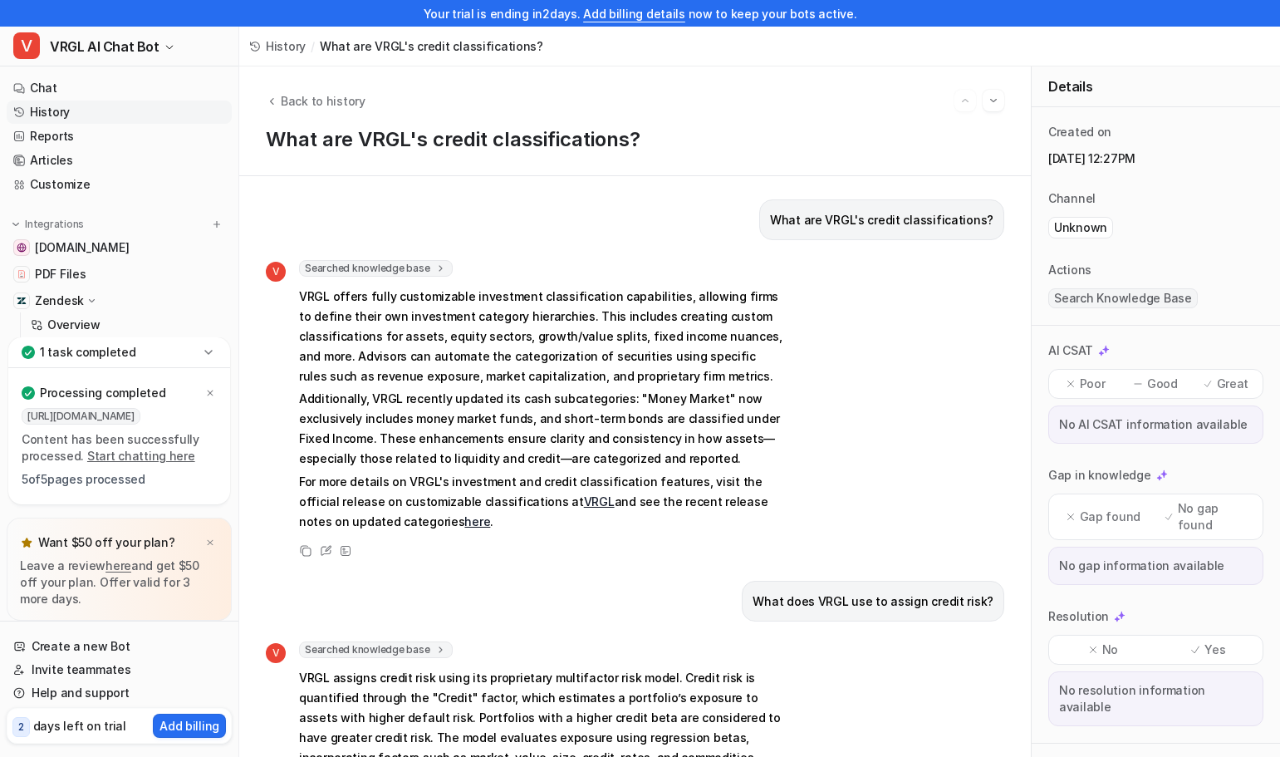
click at [1224, 385] on p "Great" at bounding box center [1233, 383] width 32 height 17
click at [1141, 385] on icon at bounding box center [1138, 384] width 12 height 12
click at [214, 390] on icon at bounding box center [210, 393] width 10 height 10
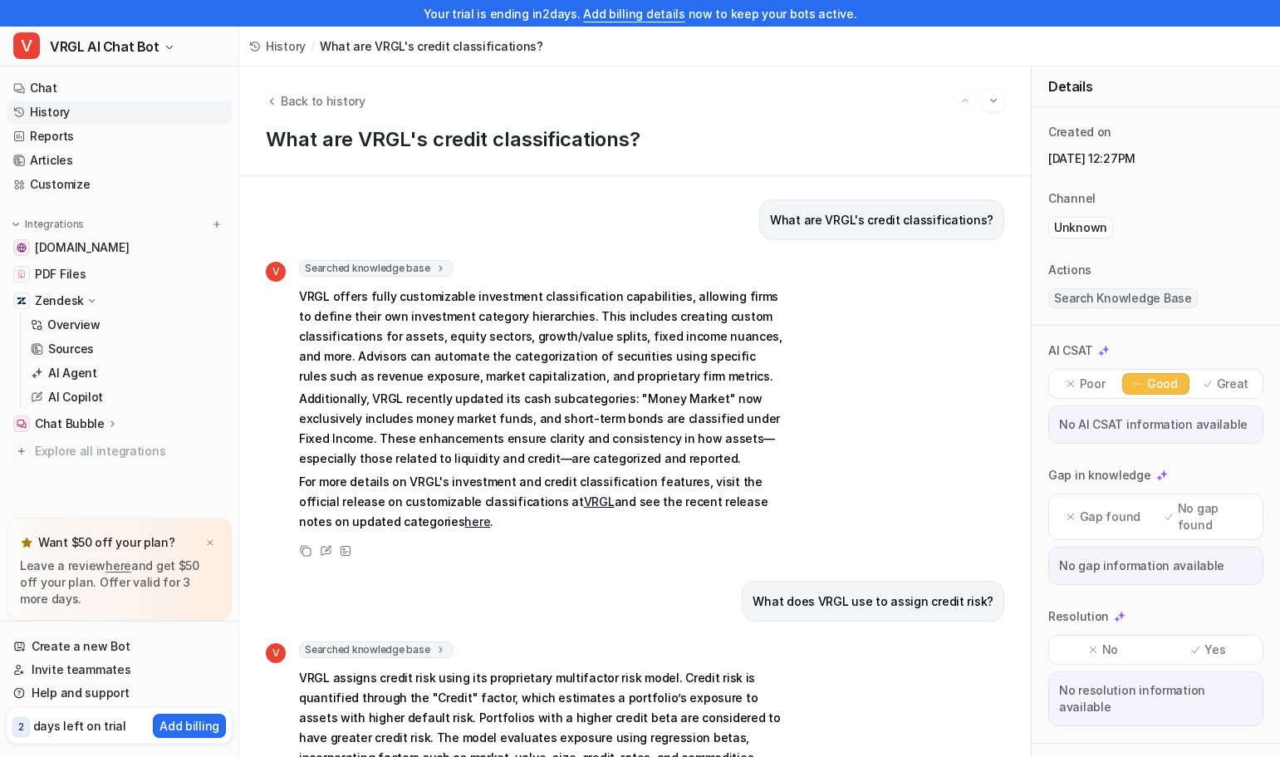
click at [150, 348] on link "Sources" at bounding box center [128, 348] width 208 height 23
